Goal: Check status

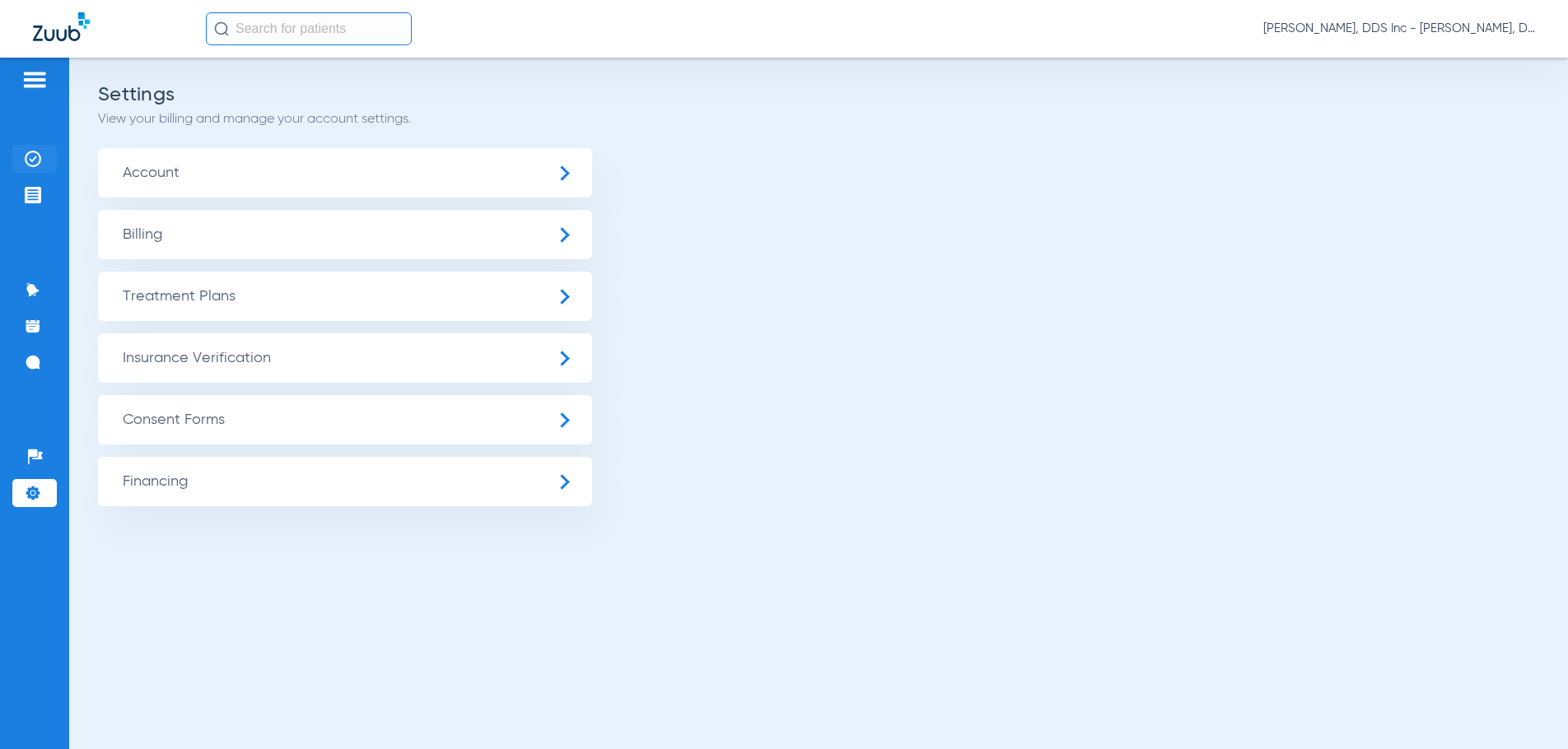
click at [26, 155] on img at bounding box center [33, 158] width 16 height 16
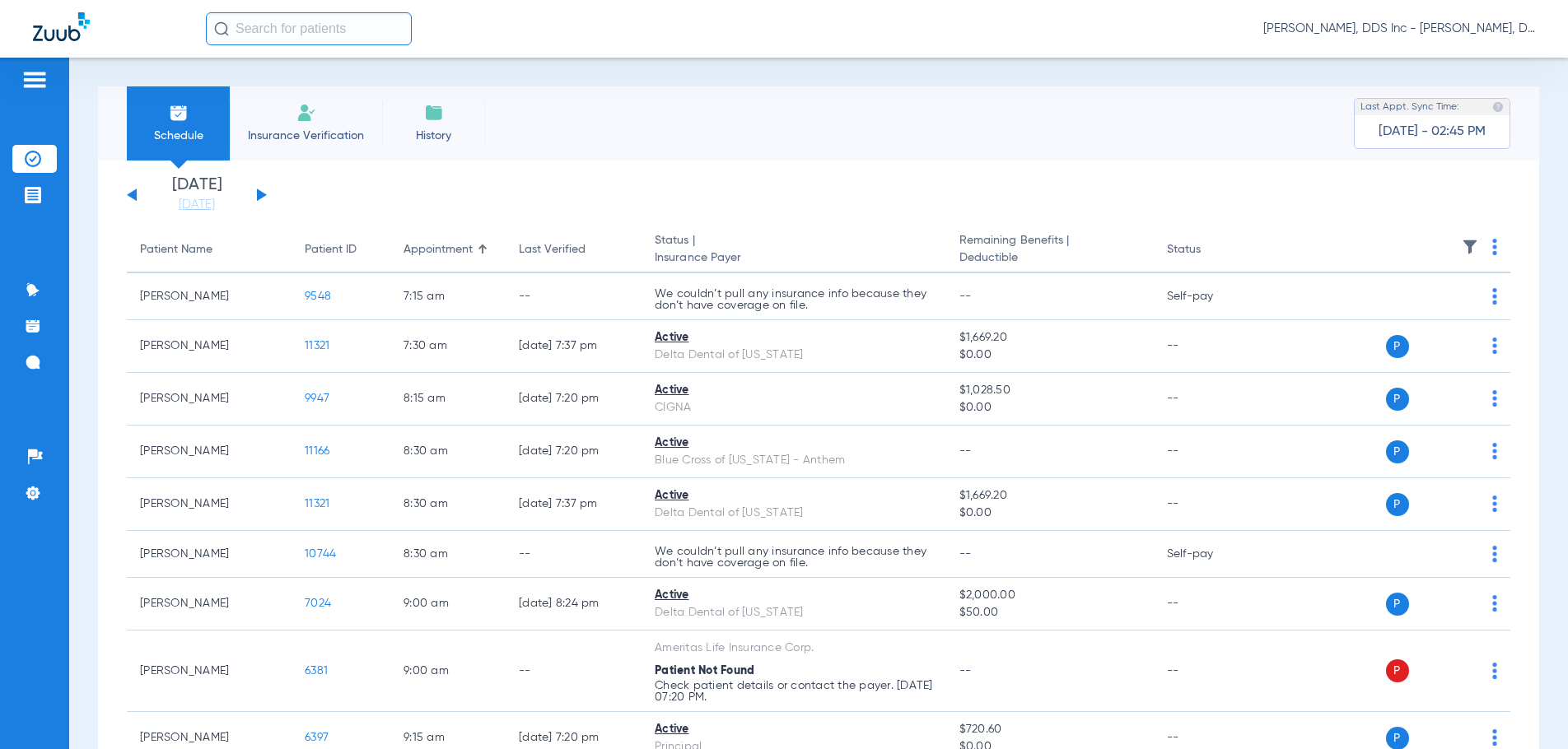
click at [806, 181] on app-single-date-navigator "[DATE] [DATE] [DATE] [DATE] [DATE] [DATE] [DATE] [DATE] [DATE] [DATE] [DATE] [D…" at bounding box center [818, 194] width 1383 height 36
click at [493, 197] on app-single-date-navigator "[DATE] [DATE] [DATE] [DATE] [DATE] [DATE] [DATE] [DATE] [DATE] [DATE] [DATE] [D…" at bounding box center [818, 194] width 1383 height 36
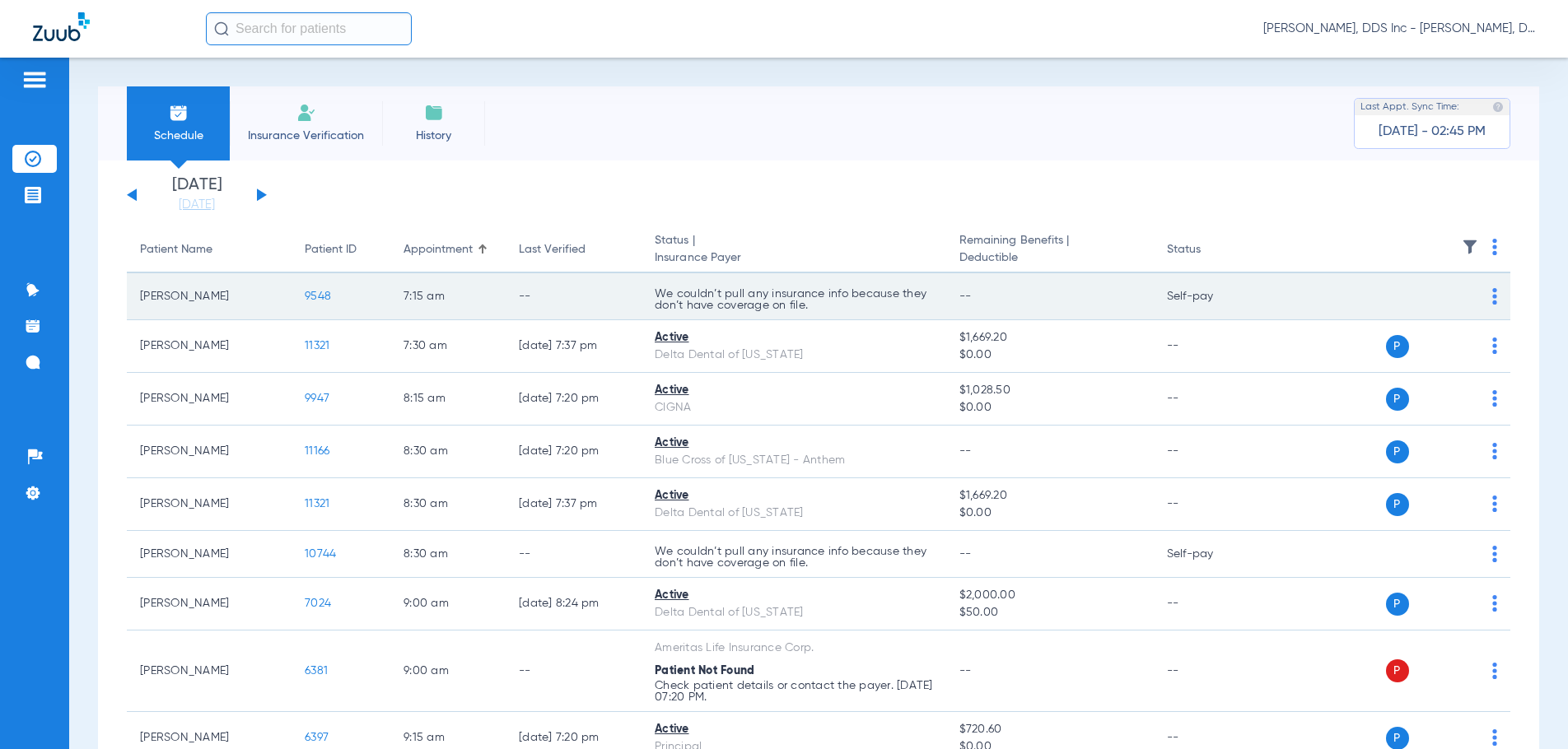
click at [318, 280] on td "9548" at bounding box center [341, 297] width 99 height 47
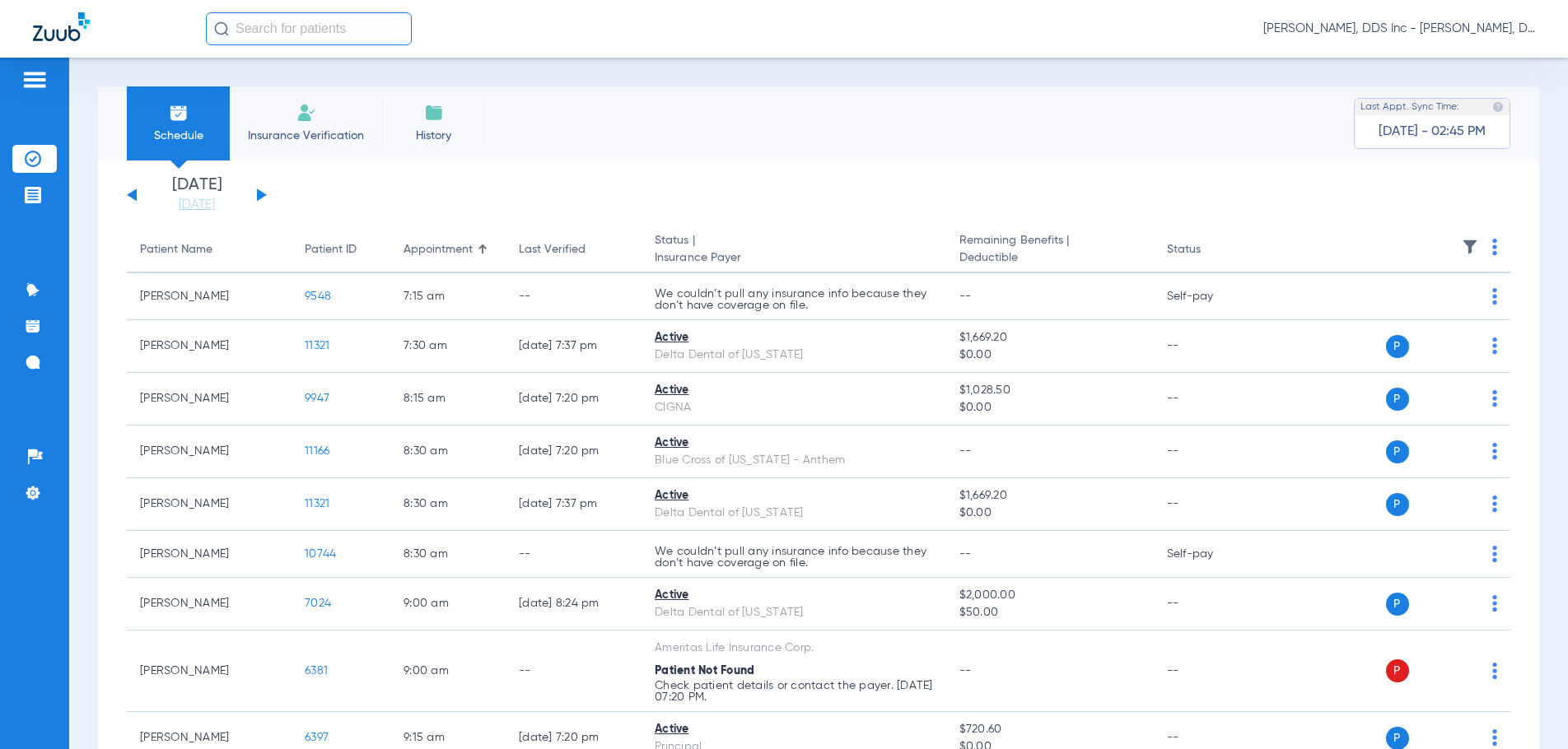
click at [1092, 211] on app-single-date-navigator "[DATE] [DATE] [DATE] [DATE] [DATE] [DATE] [DATE] [DATE] [DATE] [DATE] [DATE] [D…" at bounding box center [818, 194] width 1383 height 36
